Goal: Transaction & Acquisition: Purchase product/service

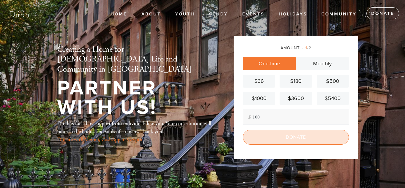
type input "100"
click at [281, 136] on input "Donate" at bounding box center [296, 137] width 106 height 15
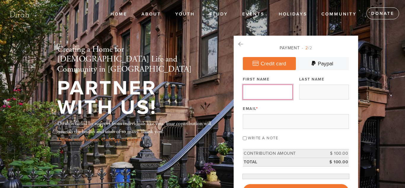
click at [275, 92] on input "First Name" at bounding box center [268, 91] width 50 height 15
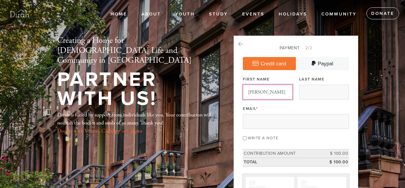
type input "[PERSON_NAME]"
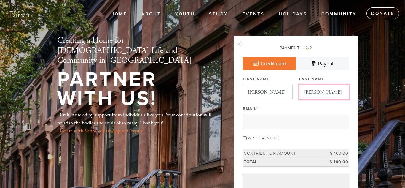
type input "[PERSON_NAME]"
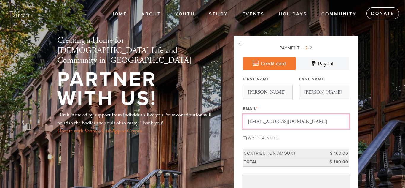
type input "[EMAIL_ADDRESS][DOMAIN_NAME]"
click at [344, 132] on div "Payment 2 /2 Credit card [GEOGRAPHIC_DATA] Payment Processor Pay Later Paypal T…" at bounding box center [296, 177] width 106 height 264
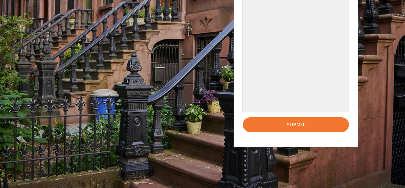
scroll to position [181, 0]
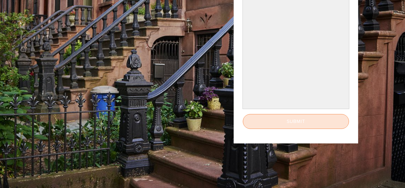
click at [253, 120] on input "Submit" at bounding box center [296, 121] width 106 height 15
